Goal: Information Seeking & Learning: Learn about a topic

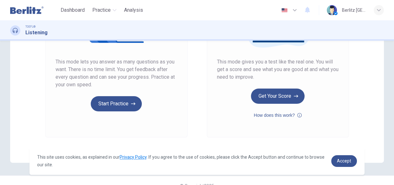
scroll to position [112, 0]
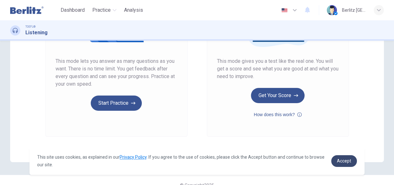
click at [333, 158] on link "Accept" at bounding box center [344, 161] width 26 height 12
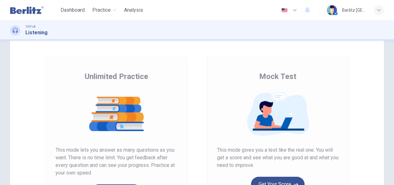
scroll to position [24, 0]
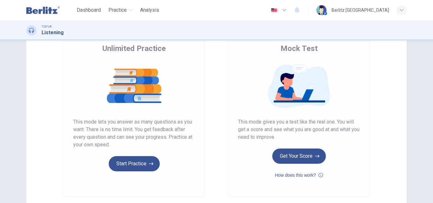
scroll to position [51, 0]
drag, startPoint x: 430, startPoint y: 135, endPoint x: 429, endPoint y: 158, distance: 22.5
click at [429, 158] on div "Unlimited Practice Mock Test Unlimited Practice This mode lets you answer as ma…" at bounding box center [216, 122] width 433 height 163
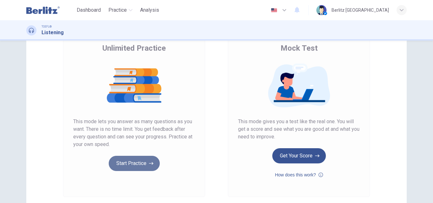
click at [121, 162] on button "Start Practice" at bounding box center [134, 163] width 51 height 15
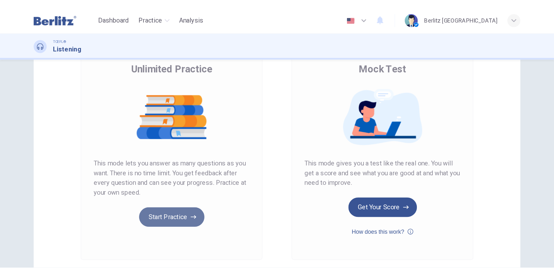
scroll to position [0, 0]
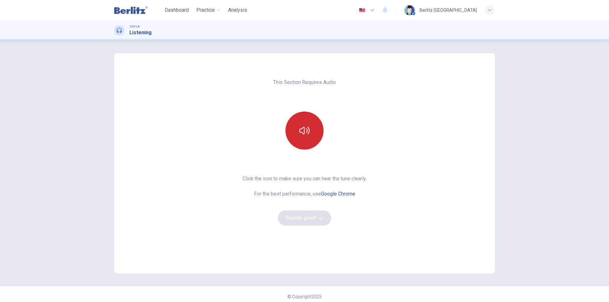
click at [301, 139] on button "button" at bounding box center [305, 131] width 38 height 38
click at [293, 203] on button "Sounds good!" at bounding box center [304, 218] width 53 height 15
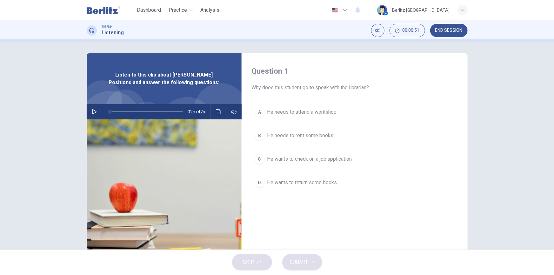
drag, startPoint x: 600, startPoint y: 4, endPoint x: 375, endPoint y: 147, distance: 266.0
click at [375, 147] on div "A He needs to attend a workshop B He needs to rent some books C He wants to che…" at bounding box center [355, 153] width 206 height 99
click at [93, 108] on button "button" at bounding box center [94, 111] width 10 height 15
type input "*"
click at [433, 123] on div "Question 1 Why does this student go to speak with the librarian? A He needs to …" at bounding box center [277, 145] width 554 height 209
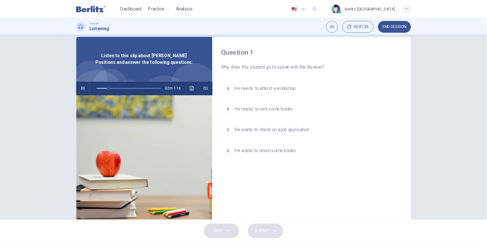
scroll to position [23, 0]
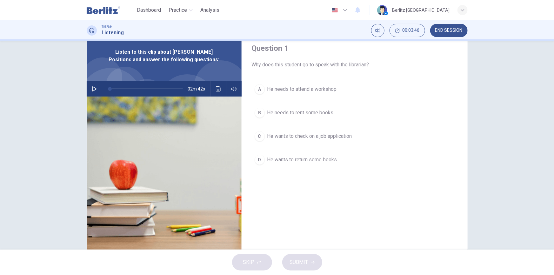
type input "*"
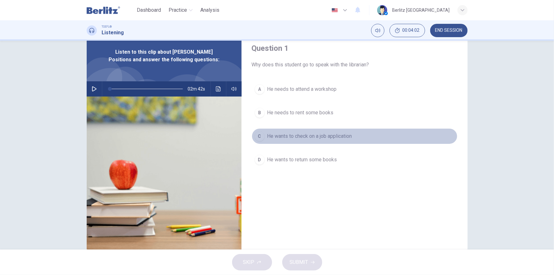
click at [260, 136] on div "C" at bounding box center [259, 136] width 10 height 10
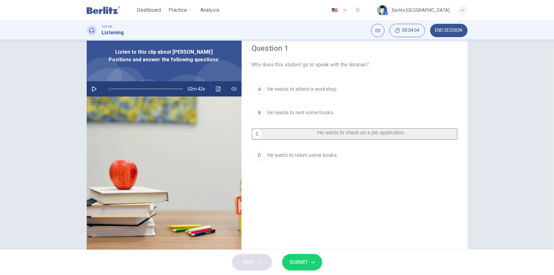
click at [298, 203] on span "SUBMIT" at bounding box center [299, 262] width 18 height 9
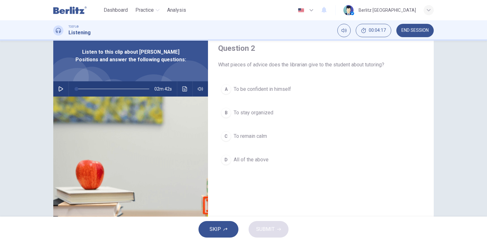
drag, startPoint x: 548, startPoint y: 0, endPoint x: 344, endPoint y: 128, distance: 241.3
click at [344, 128] on button "C To remain calm" at bounding box center [321, 136] width 206 height 16
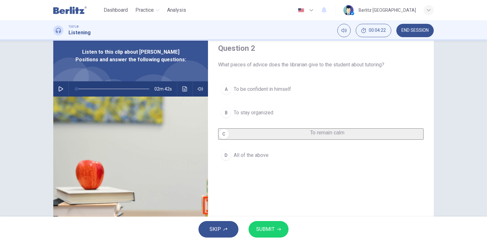
click at [227, 160] on div "D" at bounding box center [226, 155] width 10 height 10
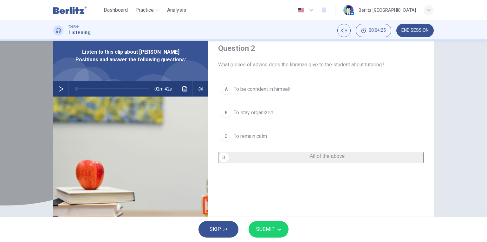
click at [224, 157] on div "D" at bounding box center [224, 157] width 10 height 10
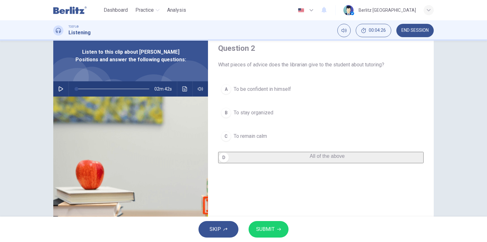
click at [270, 203] on button "SUBMIT" at bounding box center [269, 229] width 40 height 16
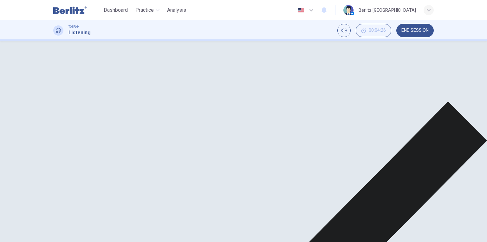
click at [341, 197] on div "Question 2 What pieces of advice does the librarian give to the student about t…" at bounding box center [321, 140] width 226 height 220
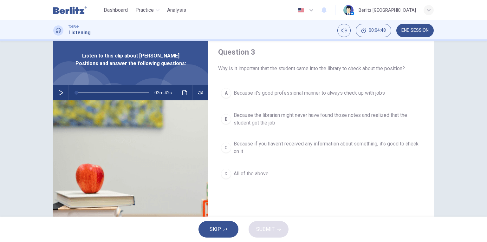
click at [225, 118] on div "B" at bounding box center [226, 119] width 10 height 10
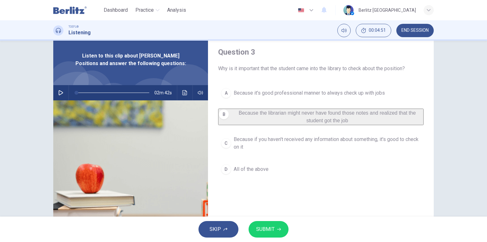
click at [278, 203] on icon "button" at bounding box center [279, 229] width 4 height 4
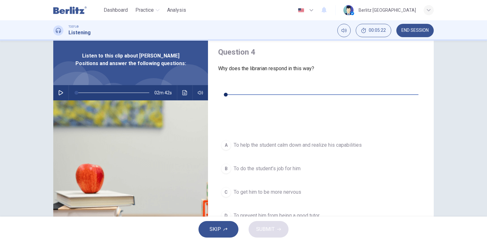
click at [223, 82] on button "button" at bounding box center [223, 85] width 10 height 10
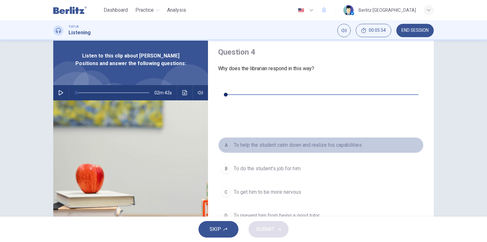
click at [227, 140] on div "A" at bounding box center [226, 145] width 10 height 10
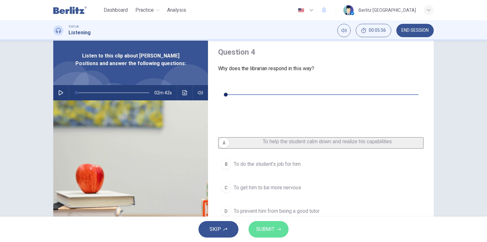
click at [266, 203] on span "SUBMIT" at bounding box center [265, 229] width 18 height 9
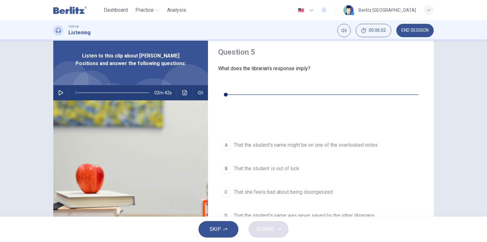
click at [222, 84] on icon "button" at bounding box center [223, 84] width 5 height 5
type input "*"
click at [225, 140] on div "A" at bounding box center [226, 145] width 10 height 10
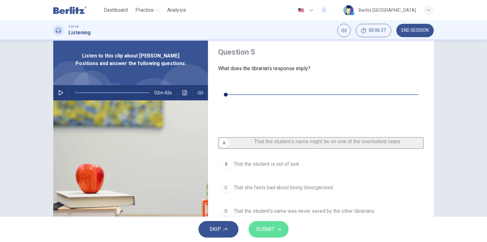
click at [274, 203] on button "SUBMIT" at bounding box center [269, 229] width 40 height 16
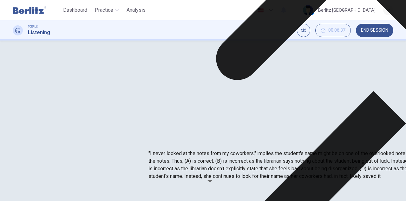
drag, startPoint x: 486, startPoint y: 0, endPoint x: 263, endPoint y: 96, distance: 242.7
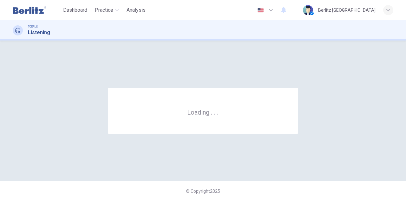
scroll to position [0, 0]
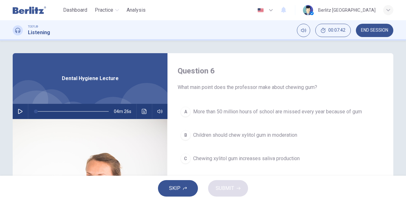
click at [20, 111] on icon "button" at bounding box center [20, 111] width 5 height 5
click at [277, 100] on div "Question 6 What main point does the professor make about chewing gum? A More th…" at bounding box center [280, 163] width 226 height 220
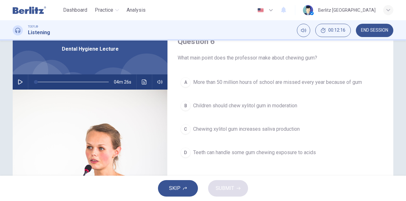
scroll to position [34, 0]
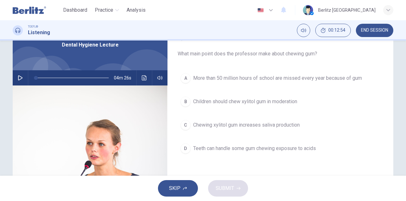
click at [186, 146] on div "D" at bounding box center [186, 149] width 10 height 10
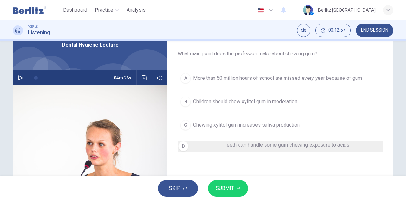
click at [237, 190] on icon "button" at bounding box center [239, 189] width 4 height 4
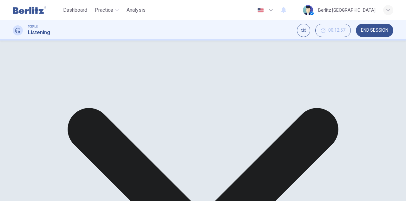
click at [320, 172] on div "Question 6 What main point does the professor make about chewing gum? A More th…" at bounding box center [280, 130] width 226 height 220
click at [18, 93] on icon "button" at bounding box center [20, 94] width 4 height 5
click at [19, 95] on icon "button" at bounding box center [20, 94] width 5 height 5
click at [18, 92] on button "button" at bounding box center [20, 94] width 10 height 15
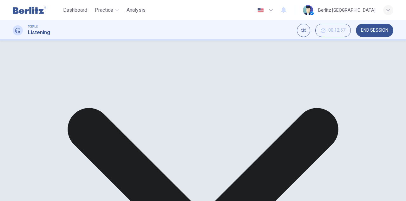
click at [147, 126] on img at bounding box center [90, 179] width 155 height 154
click at [19, 86] on icon "button" at bounding box center [20, 86] width 5 height 5
type input "**"
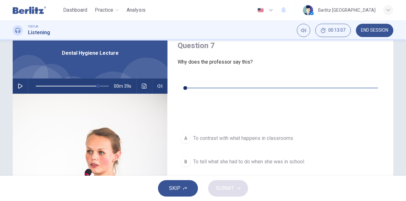
click at [185, 80] on icon "button" at bounding box center [182, 78] width 5 height 5
click at [391, 87] on div "Question 7 Why does the professor say this? 00m 15s A To contrast with what hap…" at bounding box center [280, 138] width 226 height 220
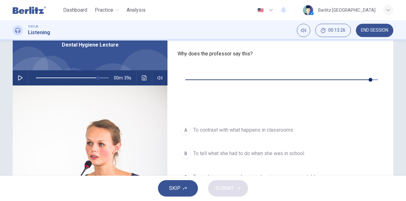
type input "*"
click at [391, 87] on div "Question 7 Why does the professor say this? 00m 19s A To contrast with what hap…" at bounding box center [280, 130] width 226 height 220
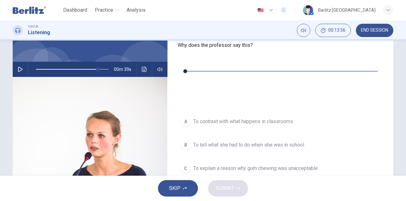
click at [185, 117] on div "A" at bounding box center [186, 122] width 10 height 10
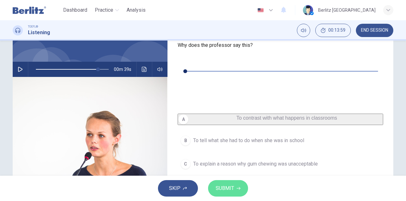
click at [213, 184] on button "SUBMIT" at bounding box center [228, 189] width 40 height 16
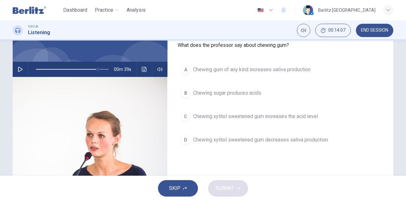
click at [18, 70] on icon "button" at bounding box center [20, 69] width 5 height 5
type input "*"
click at [182, 143] on div "D" at bounding box center [186, 140] width 10 height 10
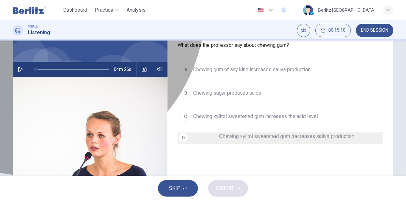
click at [210, 135] on button "D Chewing xylitol sweetened gum decreases saliva production" at bounding box center [281, 137] width 206 height 11
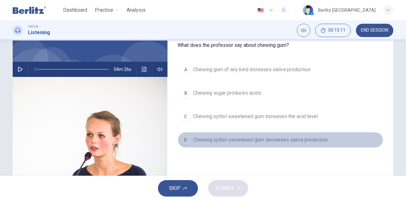
click at [210, 135] on button "D Chewing xylitol sweetened gum decreases saliva production" at bounding box center [281, 140] width 206 height 16
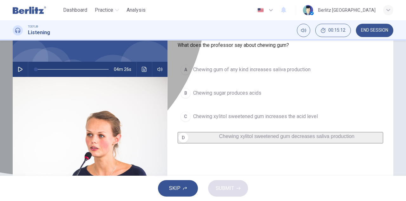
click at [208, 133] on button "D Chewing xylitol sweetened gum decreases saliva production" at bounding box center [281, 137] width 206 height 11
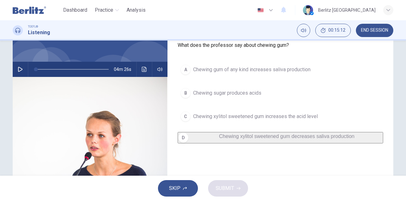
click at [208, 133] on button "D Chewing xylitol sweetened gum decreases saliva production" at bounding box center [281, 137] width 206 height 11
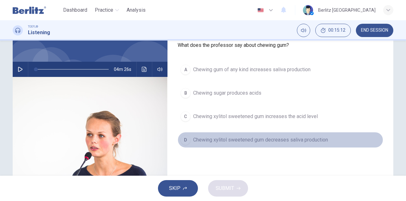
click at [208, 133] on button "D Chewing xylitol sweetened gum decreases saliva production" at bounding box center [281, 140] width 206 height 16
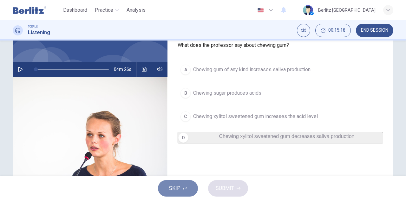
click at [183, 186] on button "SKIP" at bounding box center [178, 189] width 40 height 16
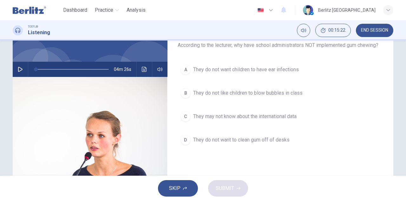
click at [346, 118] on button "C They may not know about the international data" at bounding box center [281, 117] width 206 height 16
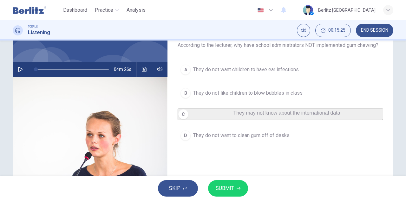
click at [385, 80] on div "Question 9 According to the lecturer, why have school administrators NOT implem…" at bounding box center [280, 121] width 226 height 220
click at [351, 48] on span "According to the lecturer, why have school administrators NOT implemented gum c…" at bounding box center [281, 46] width 206 height 8
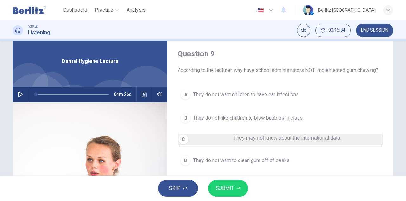
scroll to position [17, 0]
click at [390, 96] on div "Question 9 According to the lecturer, why have school administrators NOT implem…" at bounding box center [280, 146] width 226 height 220
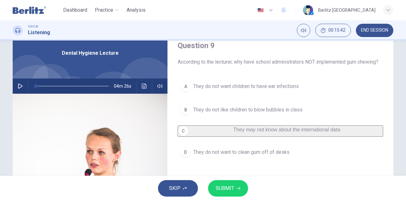
scroll to position [34, 0]
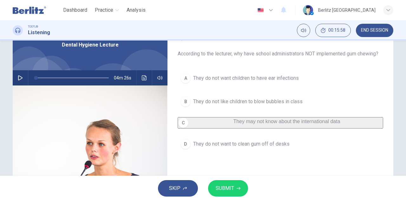
click at [228, 147] on span "They do not want to clean gum off of desks" at bounding box center [241, 145] width 96 height 8
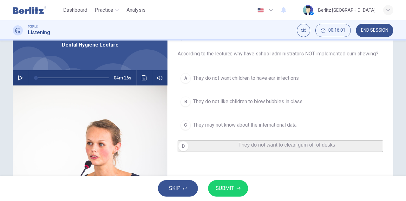
click at [231, 186] on span "SUBMIT" at bounding box center [225, 188] width 18 height 9
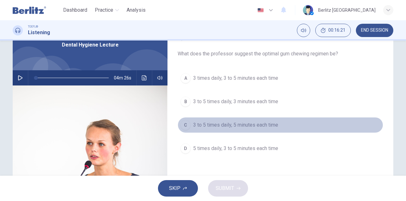
click at [183, 123] on div "C" at bounding box center [186, 125] width 10 height 10
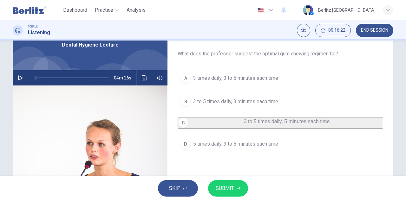
click at [233, 191] on span "SUBMIT" at bounding box center [225, 188] width 18 height 9
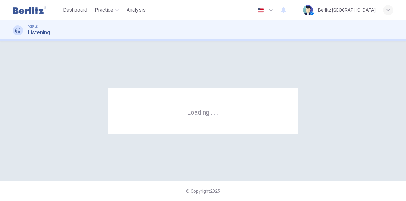
scroll to position [0, 0]
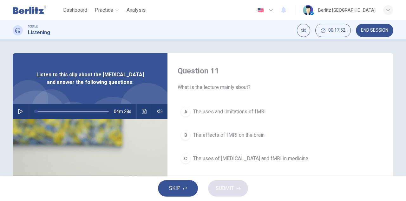
click at [310, 92] on div "Question 11 What is the lecture mainly about? A The uses and limitations of fMR…" at bounding box center [280, 163] width 226 height 220
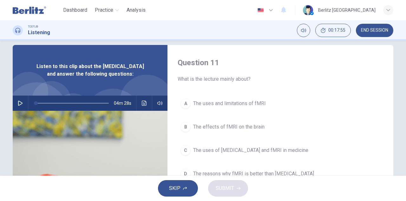
click at [16, 110] on button "button" at bounding box center [20, 103] width 10 height 15
click at [279, 94] on div "Question 11 What is the lecture mainly about? A The uses and limitations of fMR…" at bounding box center [280, 155] width 226 height 220
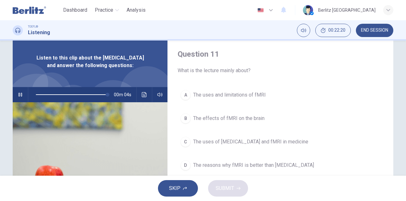
scroll to position [25, 0]
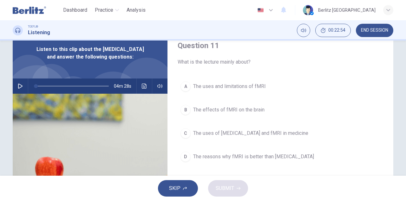
click at [184, 155] on div "D" at bounding box center [186, 157] width 10 height 10
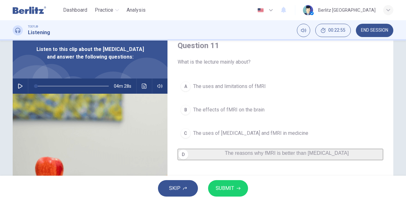
click at [225, 184] on button "SUBMIT" at bounding box center [228, 189] width 40 height 16
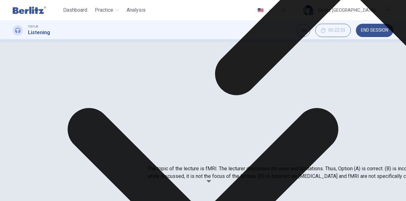
drag, startPoint x: 188, startPoint y: 155, endPoint x: 176, endPoint y: 155, distance: 12.1
click at [176, 165] on p "The topic of the lecture is fMRI. The lecturer discusses its uses and limitatio…" at bounding box center [351, 172] width 406 height 15
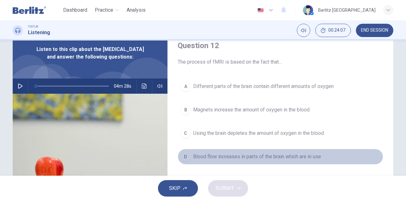
click at [190, 158] on button "D Blood flow increases in parts of the brain which are in use" at bounding box center [281, 157] width 206 height 16
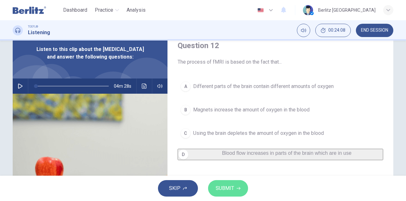
click at [233, 188] on span "SUBMIT" at bounding box center [225, 188] width 18 height 9
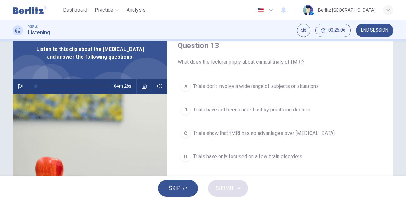
click at [182, 157] on div "D" at bounding box center [186, 157] width 10 height 10
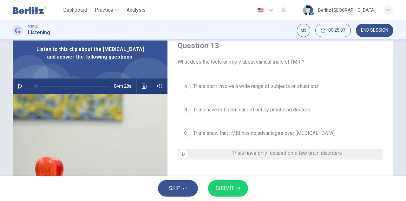
click at [228, 184] on button "SUBMIT" at bounding box center [228, 189] width 40 height 16
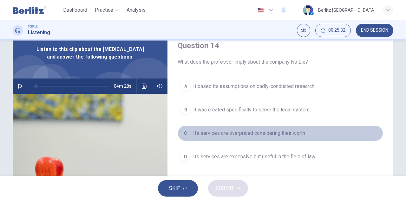
click at [185, 131] on div "C" at bounding box center [186, 133] width 10 height 10
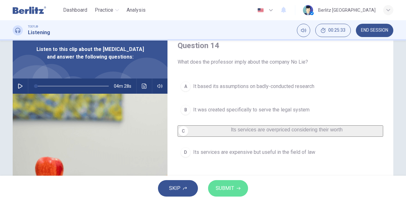
click at [227, 188] on span "SUBMIT" at bounding box center [225, 188] width 18 height 9
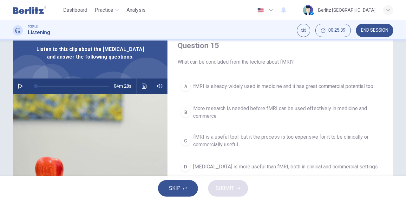
click at [289, 71] on div "Question 15 What can be concluded from the lecture about fMRI? A fMRI is alread…" at bounding box center [280, 138] width 226 height 220
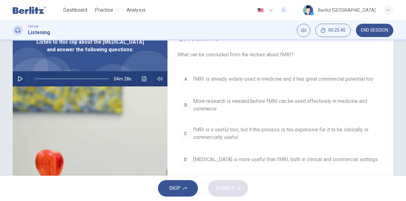
scroll to position [34, 0]
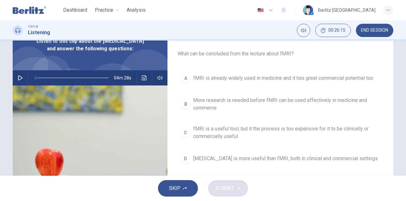
click at [180, 128] on button "C fMRI is a useful tool, but it the process is too expensive for it to be clini…" at bounding box center [281, 132] width 206 height 21
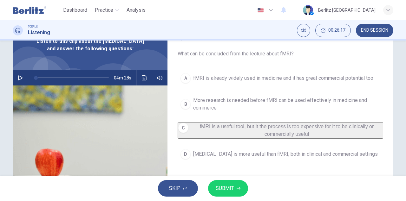
click at [223, 186] on span "SUBMIT" at bounding box center [225, 188] width 18 height 9
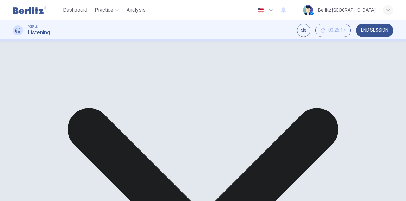
click at [95, 82] on span at bounding box center [72, 78] width 73 height 9
click at [18, 81] on icon "button" at bounding box center [20, 78] width 5 height 5
type input "*"
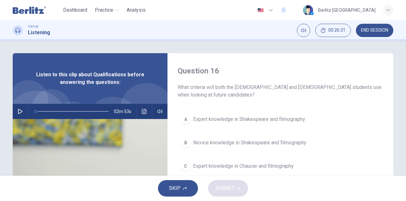
click at [16, 109] on button "button" at bounding box center [20, 111] width 10 height 15
type input "*"
click at [351, 102] on div "Question 16 What criteria will both the female and male students use when looki…" at bounding box center [280, 163] width 226 height 220
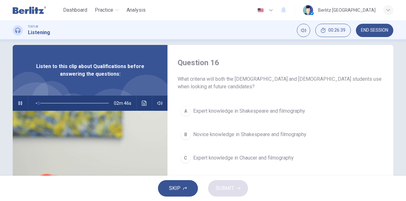
scroll to position [17, 0]
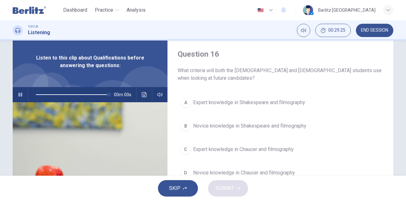
type input "*"
click at [303, 90] on div "Question 16 What criteria will both the female and male students use when looki…" at bounding box center [280, 146] width 226 height 220
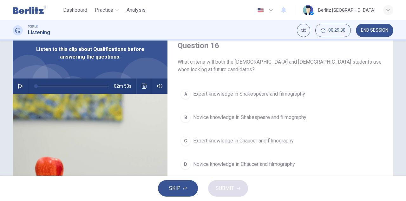
scroll to position [34, 0]
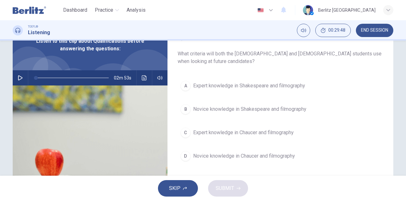
click at [186, 85] on div "A" at bounding box center [186, 86] width 10 height 10
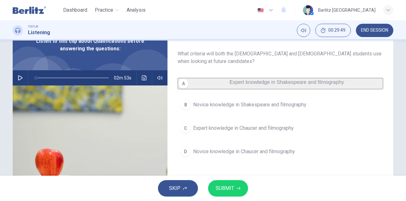
click at [216, 189] on span "SUBMIT" at bounding box center [225, 188] width 18 height 9
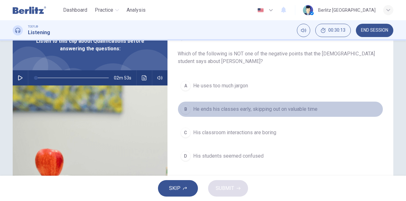
click at [185, 109] on div "B" at bounding box center [186, 109] width 10 height 10
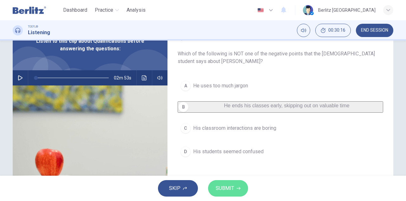
click at [234, 188] on button "SUBMIT" at bounding box center [228, 189] width 40 height 16
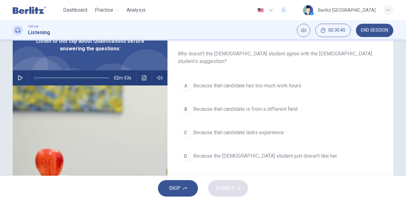
click at [184, 128] on div "C" at bounding box center [186, 133] width 10 height 10
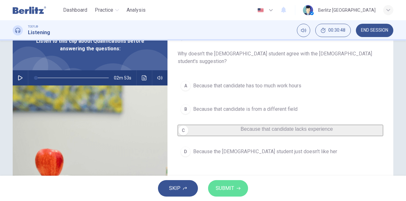
click at [234, 188] on button "SUBMIT" at bounding box center [228, 189] width 40 height 16
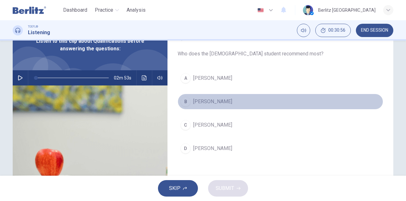
click at [188, 102] on div "B" at bounding box center [186, 102] width 10 height 10
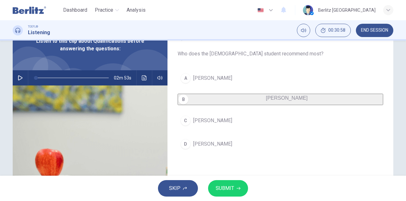
click at [231, 189] on span "SUBMIT" at bounding box center [225, 188] width 18 height 9
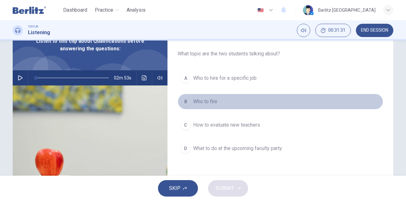
click at [201, 96] on button "B Who to fire" at bounding box center [281, 102] width 206 height 16
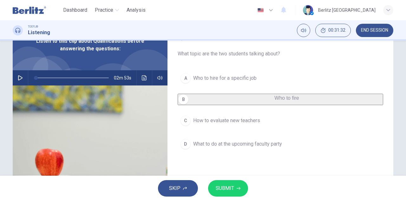
click at [228, 185] on span "SUBMIT" at bounding box center [225, 188] width 18 height 9
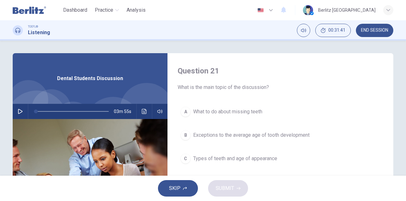
click at [366, 99] on div "Question 21 What is the main topic of the discussion? A What to do about missin…" at bounding box center [280, 163] width 226 height 220
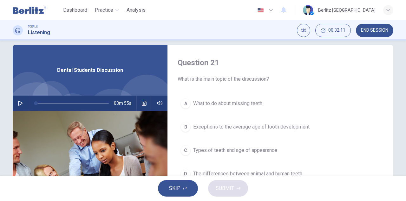
scroll to position [17, 0]
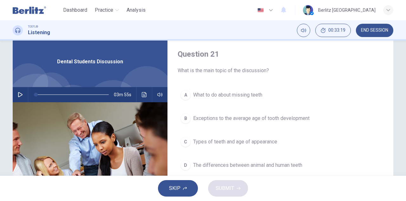
click at [18, 92] on button "button" at bounding box center [20, 94] width 10 height 15
click at [186, 139] on div "C" at bounding box center [186, 142] width 10 height 10
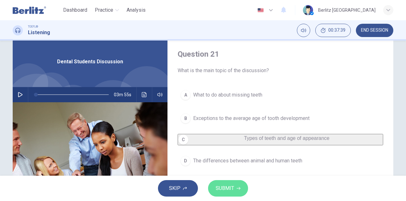
click at [224, 185] on span "SUBMIT" at bounding box center [225, 188] width 18 height 9
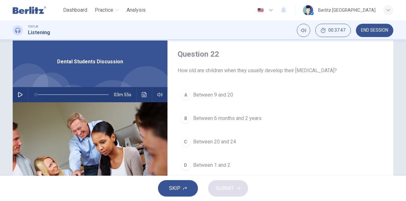
click at [345, 104] on div "A Between 9 and 20 B Between 6 months and 2 years C Between 20 and 24 D Between…" at bounding box center [281, 136] width 206 height 99
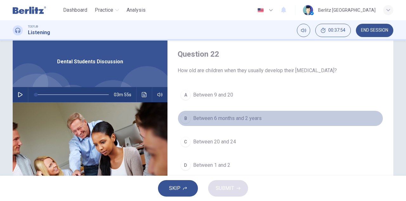
click at [187, 116] on div "B" at bounding box center [186, 119] width 10 height 10
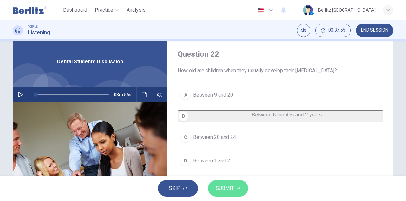
click at [217, 188] on span "SUBMIT" at bounding box center [225, 188] width 18 height 9
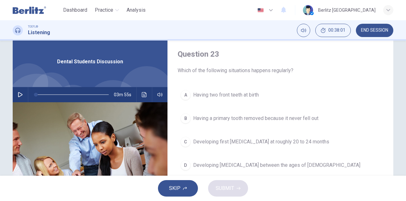
click at [353, 79] on div "Question 23 Which of the following situations happens regularly? A Having two f…" at bounding box center [280, 146] width 226 height 220
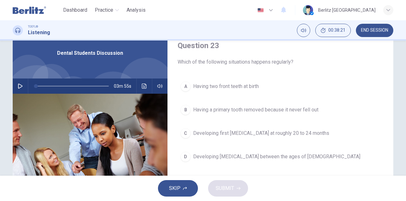
click at [187, 156] on div "D" at bounding box center [186, 157] width 10 height 10
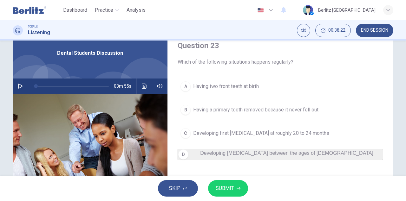
click at [223, 191] on span "SUBMIT" at bounding box center [225, 188] width 18 height 9
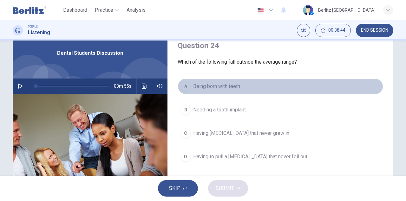
click at [187, 86] on div "A" at bounding box center [186, 87] width 10 height 10
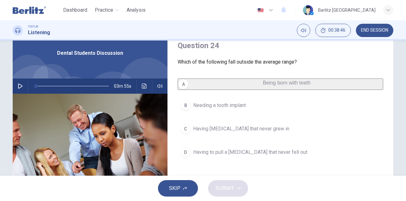
click at [263, 86] on span "Being born with teeth" at bounding box center [287, 82] width 48 height 5
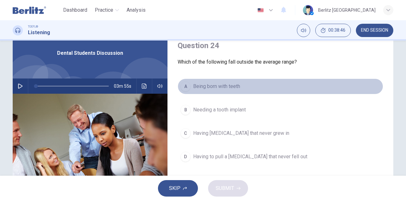
click at [197, 89] on span "Being born with teeth" at bounding box center [216, 87] width 47 height 8
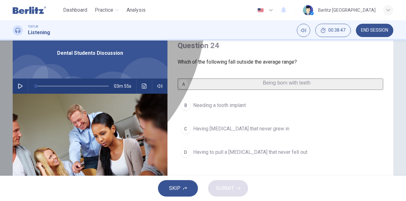
click at [263, 86] on span "Being born with teeth" at bounding box center [287, 82] width 48 height 5
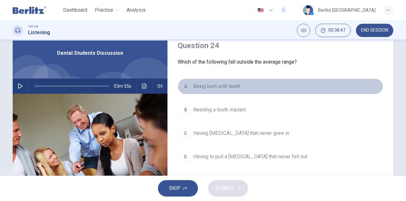
click at [197, 89] on span "Being born with teeth" at bounding box center [216, 87] width 47 height 8
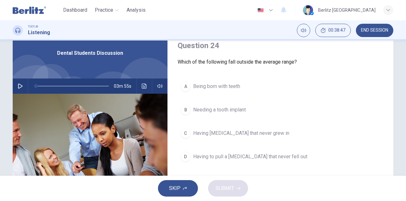
click at [197, 89] on span "Being born with teeth" at bounding box center [216, 87] width 47 height 8
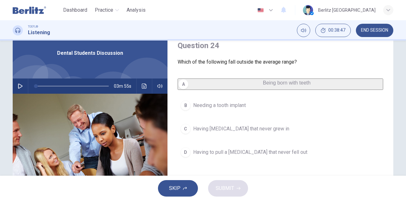
click at [263, 86] on span "Being born with teeth" at bounding box center [287, 82] width 48 height 5
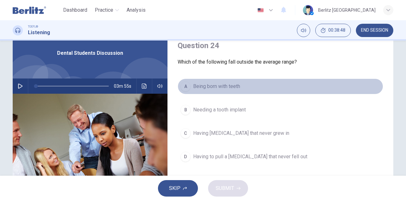
click at [197, 89] on span "Being born with teeth" at bounding box center [216, 87] width 47 height 8
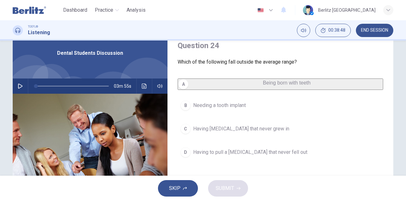
click at [256, 88] on button "A Being born with teeth" at bounding box center [281, 84] width 206 height 11
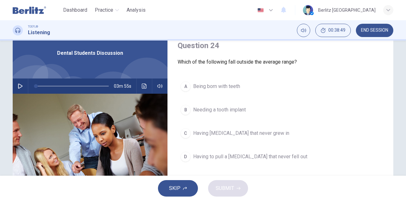
click at [256, 88] on button "A Being born with teeth" at bounding box center [281, 87] width 206 height 16
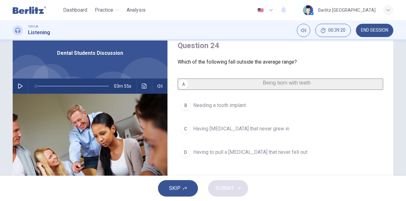
click at [20, 84] on icon "button" at bounding box center [20, 86] width 5 height 5
click at [15, 84] on button "button" at bounding box center [20, 86] width 10 height 15
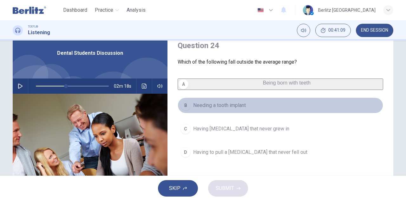
click at [222, 109] on span "Needing a tooth implant" at bounding box center [219, 106] width 53 height 8
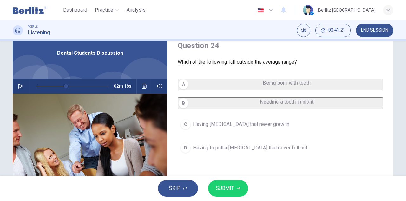
click at [13, 84] on div "02m 18s" at bounding box center [90, 86] width 155 height 15
click at [18, 85] on icon "button" at bounding box center [20, 86] width 5 height 5
click at [201, 152] on span "Having to pull a baby tooth that never fell out" at bounding box center [250, 148] width 114 height 8
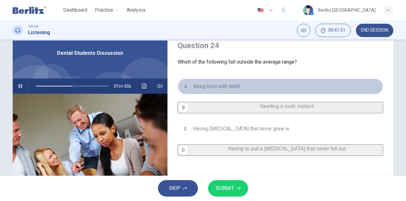
click at [240, 85] on button "A Being born with teeth" at bounding box center [281, 87] width 206 height 16
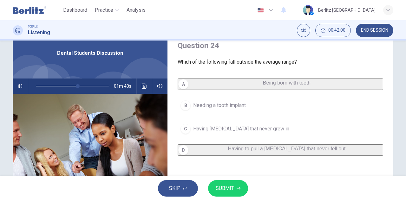
click at [21, 88] on icon "button" at bounding box center [19, 86] width 3 height 4
click at [216, 193] on span "SUBMIT" at bounding box center [225, 188] width 18 height 9
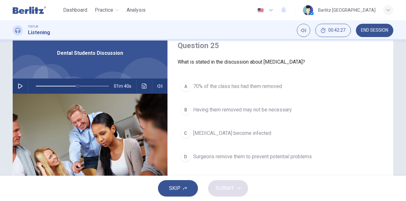
click at [184, 112] on div "B" at bounding box center [186, 110] width 10 height 10
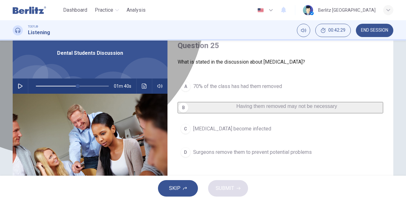
click at [236, 106] on span "Having them removed may not be necessary" at bounding box center [286, 106] width 101 height 5
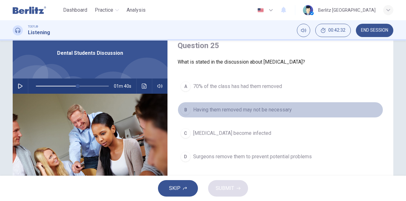
click at [294, 109] on button "B Having them removed may not be necessary" at bounding box center [281, 110] width 206 height 16
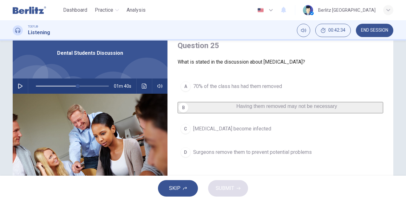
click at [239, 83] on span "70% of the class has had them removed" at bounding box center [237, 87] width 89 height 8
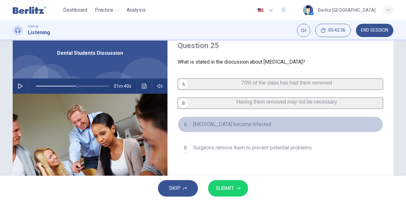
click at [309, 133] on button "C Impacted wisdom teeth become infected" at bounding box center [281, 125] width 206 height 16
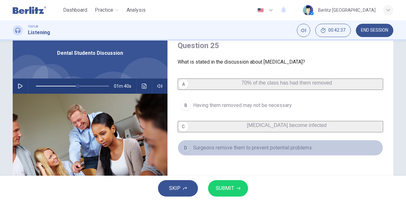
click at [305, 149] on button "D Surgeons remove them to prevent potential problems" at bounding box center [281, 148] width 206 height 16
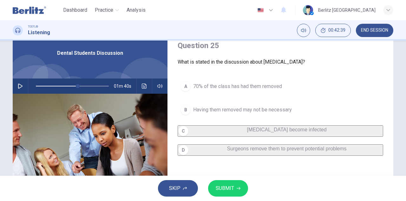
click at [308, 114] on button "B Having them removed may not be necessary" at bounding box center [281, 110] width 206 height 16
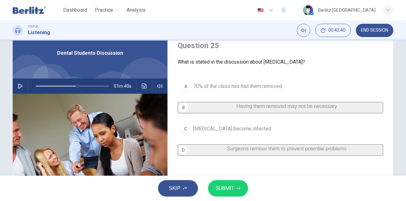
click at [302, 88] on button "A 70% of the class has had them removed" at bounding box center [281, 87] width 206 height 16
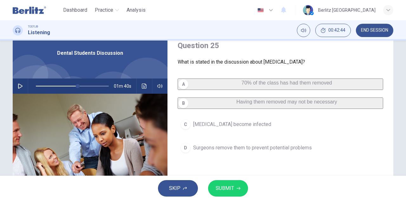
click at [332, 133] on button "C Impacted wisdom teeth become infected" at bounding box center [281, 125] width 206 height 16
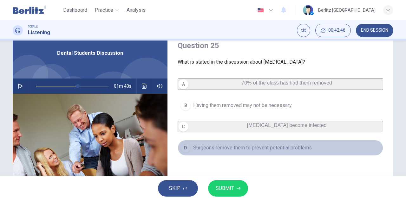
click at [337, 153] on button "D Surgeons remove them to prevent potential problems" at bounding box center [281, 148] width 206 height 16
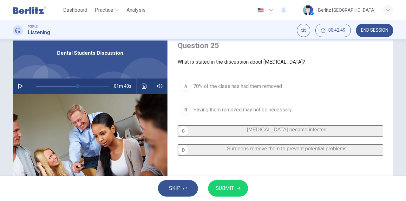
click at [299, 105] on button "B Having them removed may not be necessary" at bounding box center [281, 110] width 206 height 16
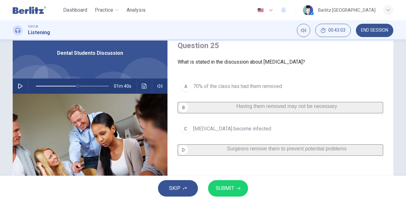
click at [225, 185] on span "SUBMIT" at bounding box center [225, 188] width 18 height 9
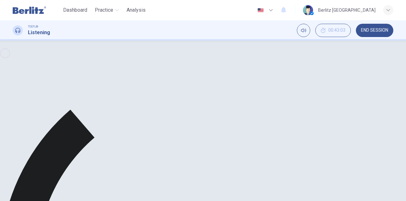
type input "**"
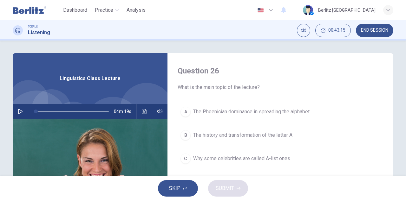
click at [385, 95] on div "Question 26 What is the main topic of the lecture? A The Phoenician dominance i…" at bounding box center [280, 163] width 226 height 220
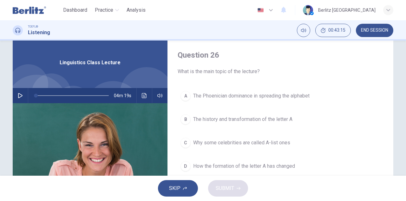
scroll to position [17, 0]
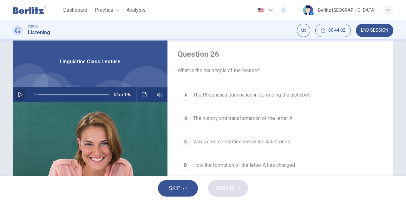
click at [18, 93] on icon "button" at bounding box center [20, 94] width 5 height 5
type input "**"
click at [361, 89] on button "A The Phoenician dominance in spreading the alphabet" at bounding box center [281, 95] width 206 height 16
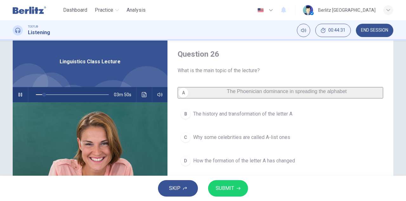
scroll to position [25, 0]
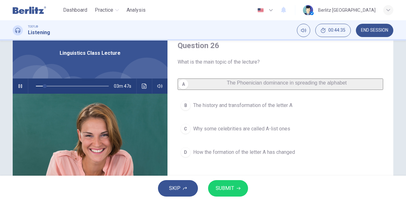
click at [375, 53] on div "Question 26 What is the main topic of the lecture?" at bounding box center [281, 53] width 206 height 25
click at [206, 105] on button "B The history and transformation of the letter A" at bounding box center [281, 106] width 206 height 16
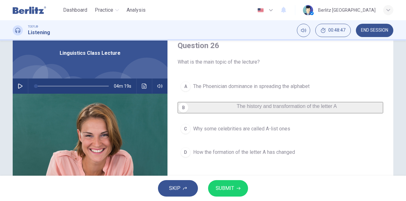
click at [221, 181] on button "SUBMIT" at bounding box center [228, 189] width 40 height 16
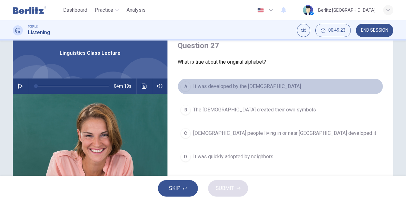
click at [189, 85] on div "A" at bounding box center [186, 87] width 10 height 10
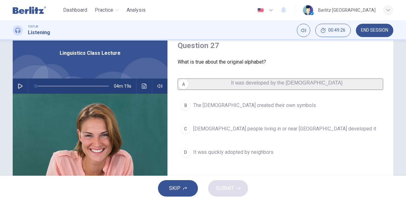
click at [247, 86] on span "It was developed by the Phoenicians" at bounding box center [287, 82] width 112 height 5
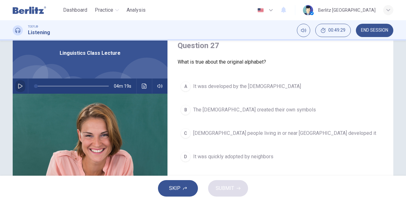
click at [20, 84] on icon "button" at bounding box center [20, 86] width 5 height 5
click at [18, 86] on icon "button" at bounding box center [19, 86] width 3 height 4
click at [186, 142] on div "A It was developed by the Phoenicians B The Hebrews created their own symbols C…" at bounding box center [281, 128] width 206 height 99
click at [184, 135] on div "C" at bounding box center [186, 133] width 10 height 10
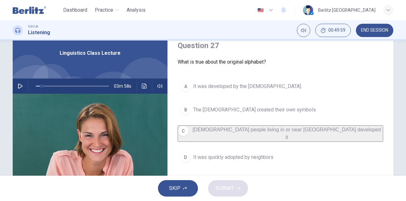
click at [193, 118] on div "A It was developed by the Phoenicians B The Hebrews created their own symbols C…" at bounding box center [281, 129] width 206 height 100
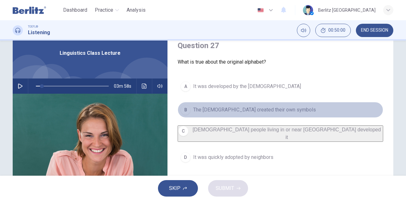
click at [204, 115] on button "B The Hebrews created their own symbols" at bounding box center [281, 110] width 206 height 16
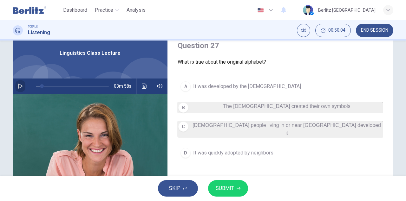
click at [18, 86] on icon "button" at bounding box center [20, 86] width 5 height 5
click at [21, 87] on icon "button" at bounding box center [20, 86] width 5 height 5
click at [16, 86] on button "button" at bounding box center [20, 86] width 10 height 15
click at [18, 86] on icon "button" at bounding box center [20, 86] width 5 height 5
click at [193, 153] on span "It was quickly adopted by neighbors" at bounding box center [233, 153] width 80 height 8
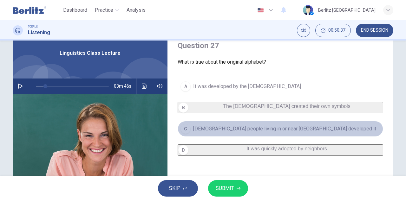
click at [275, 130] on span "Semitic people living in or near Egypt developed it" at bounding box center [284, 129] width 183 height 8
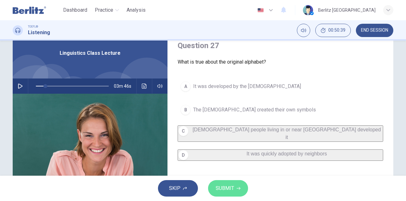
click at [227, 187] on span "SUBMIT" at bounding box center [225, 188] width 18 height 9
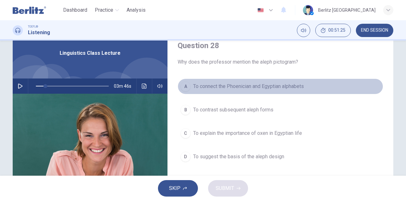
click at [200, 89] on span "To connect the Phoenician and Egyptian alphabets" at bounding box center [248, 87] width 111 height 8
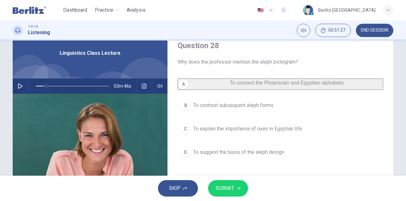
click at [220, 192] on span "SUBMIT" at bounding box center [225, 188] width 18 height 9
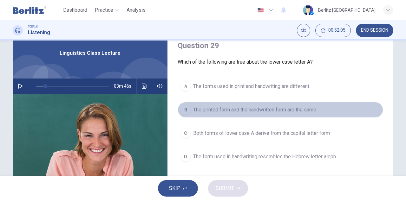
click at [288, 104] on button "B The printed form and the handwritten form are the same" at bounding box center [281, 110] width 206 height 16
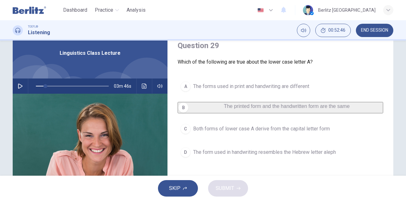
click at [259, 133] on span "Both forms of lower case A derive from the capital letter form" at bounding box center [261, 129] width 137 height 8
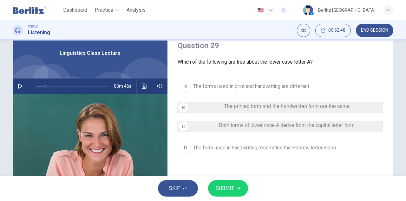
click at [232, 185] on span "SUBMIT" at bounding box center [225, 188] width 18 height 9
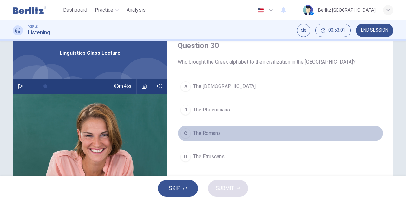
click at [184, 135] on div "C" at bounding box center [186, 133] width 10 height 10
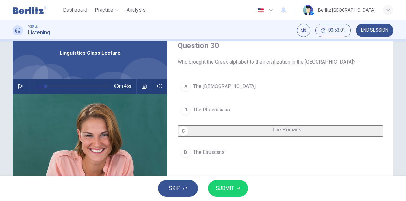
click at [229, 184] on button "SUBMIT" at bounding box center [228, 189] width 40 height 16
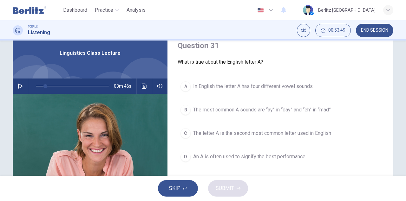
click at [221, 159] on span "An A is often used to signify the best performance" at bounding box center [249, 157] width 112 height 8
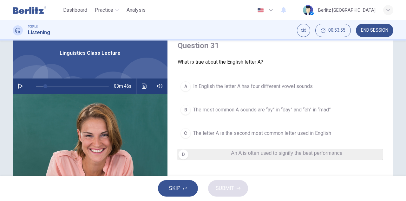
click at [256, 84] on span "In English the letter A has four different vowel sounds" at bounding box center [253, 87] width 120 height 8
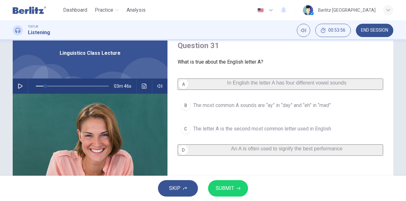
click at [228, 190] on span "SUBMIT" at bounding box center [225, 188] width 18 height 9
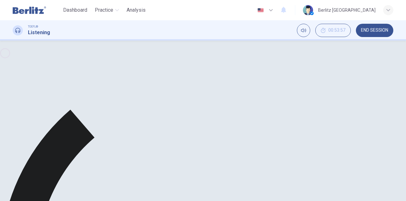
type input "**"
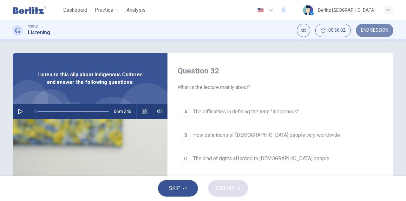
click at [385, 29] on span "END SESSION" at bounding box center [374, 30] width 27 height 5
